Goal: Transaction & Acquisition: Purchase product/service

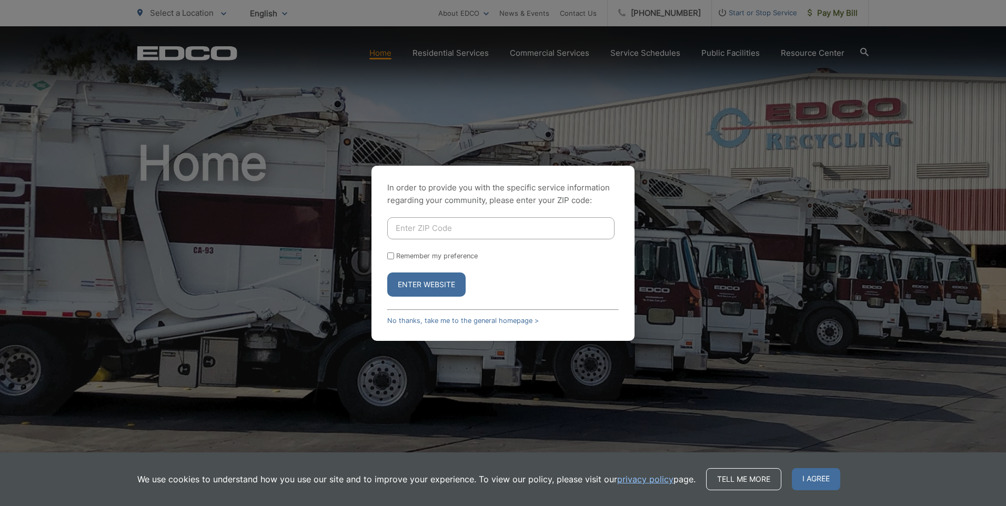
click at [443, 227] on input "Enter ZIP Code" at bounding box center [500, 228] width 227 height 22
type input "91901"
click at [387, 273] on button "Enter Website" at bounding box center [426, 285] width 78 height 24
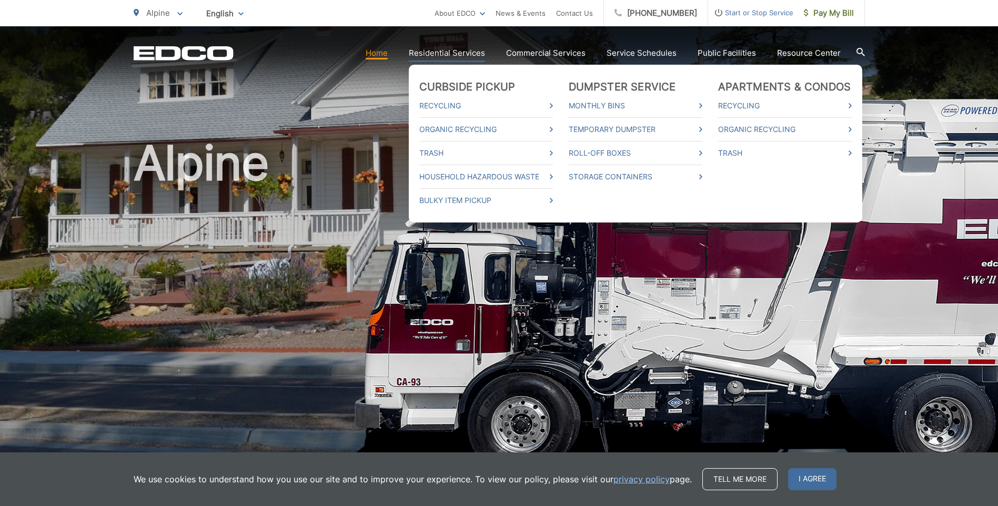
click at [468, 55] on link "Residential Services" at bounding box center [447, 53] width 76 height 13
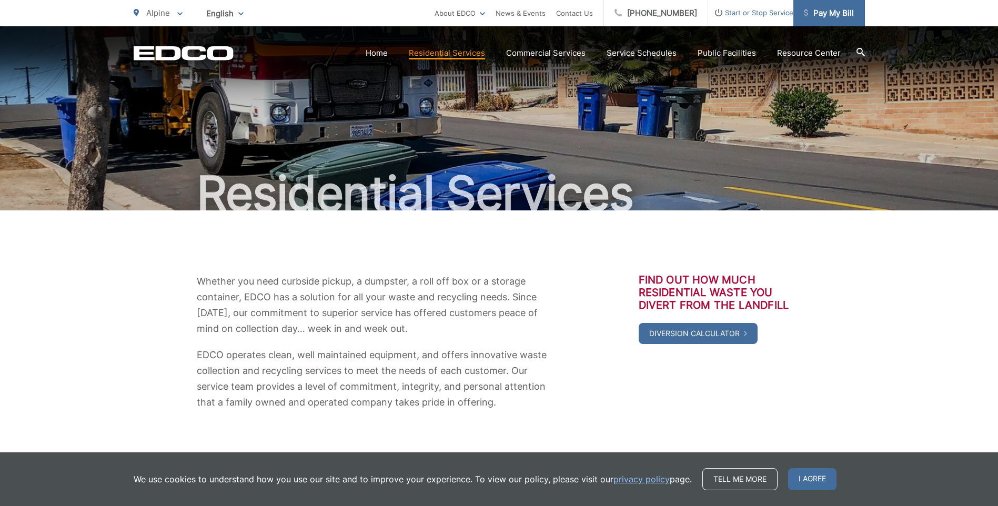
click at [832, 21] on link "Pay My Bill" at bounding box center [829, 13] width 72 height 26
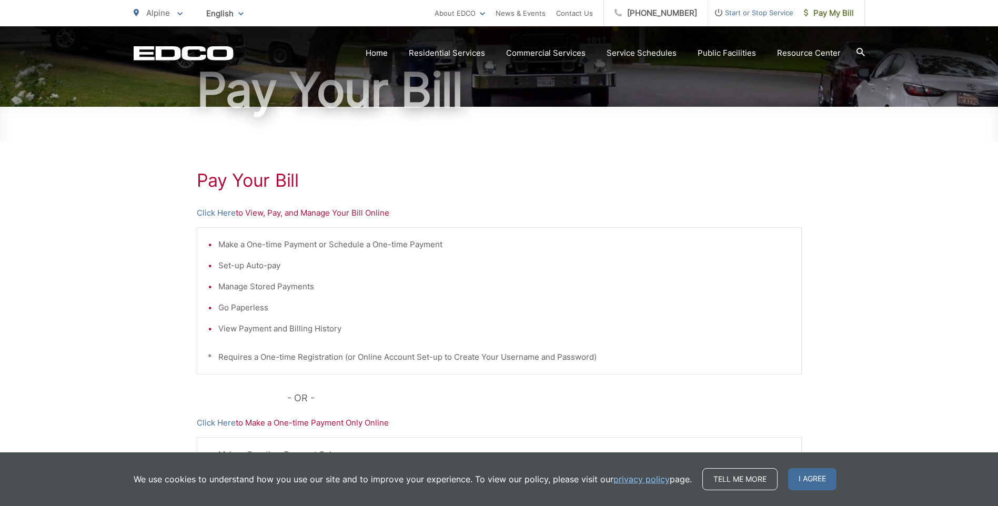
scroll to position [105, 0]
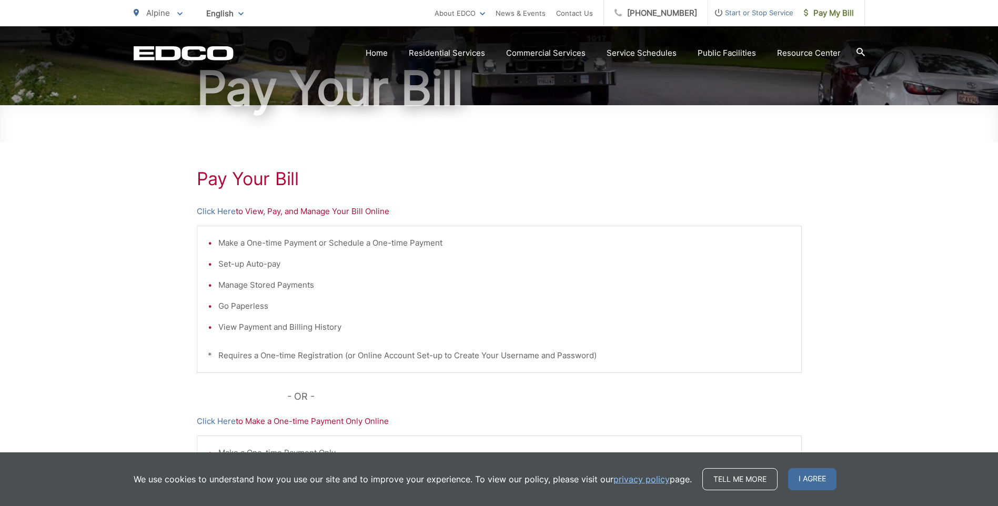
click at [305, 214] on p "Click Here to View, Pay, and Manage Your Bill Online" at bounding box center [499, 211] width 605 height 13
click at [210, 209] on link "Click Here" at bounding box center [216, 211] width 39 height 13
